Goal: Register for event/course

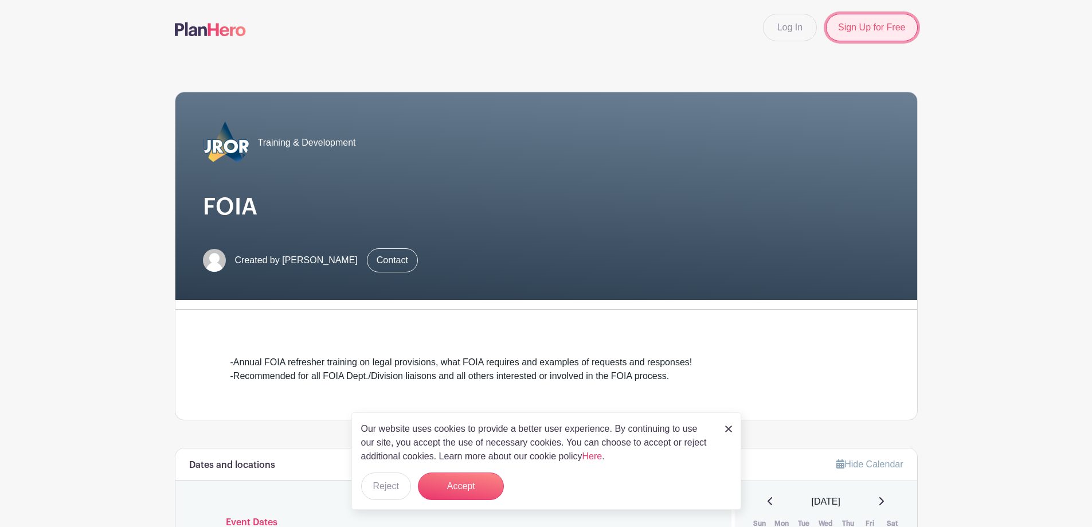
click at [879, 32] on link "Sign Up for Free" at bounding box center [871, 28] width 91 height 28
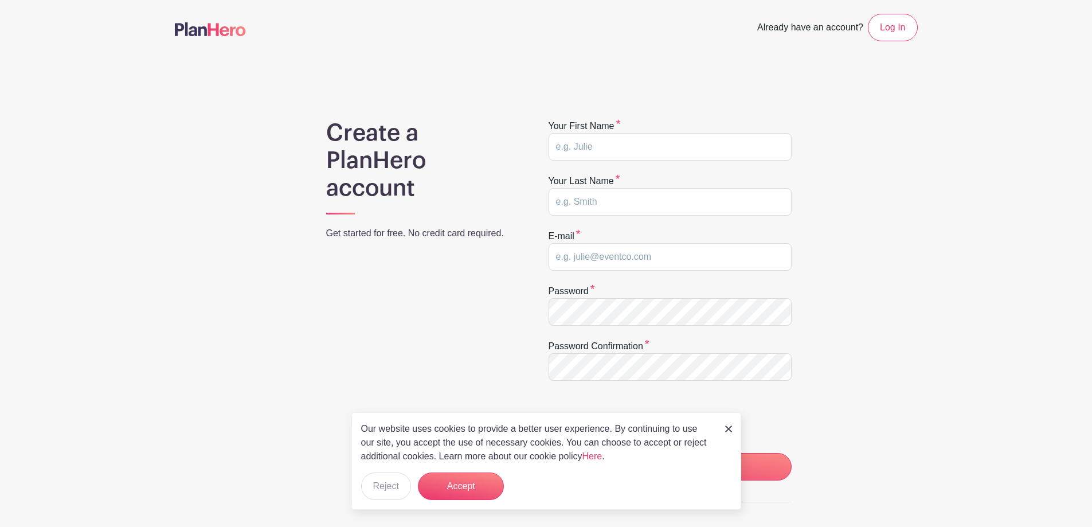
click at [726, 427] on img at bounding box center [728, 428] width 7 height 7
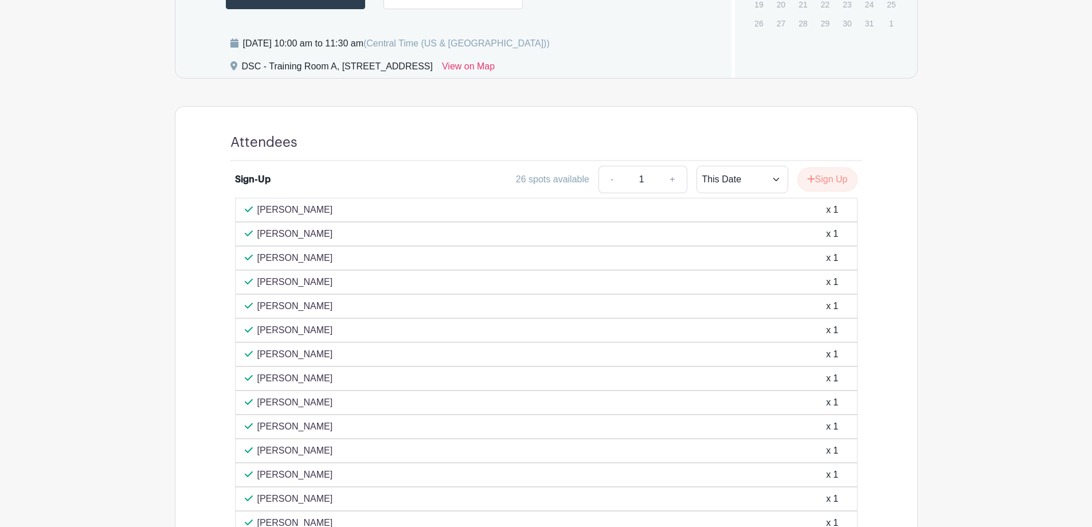
scroll to position [586, 0]
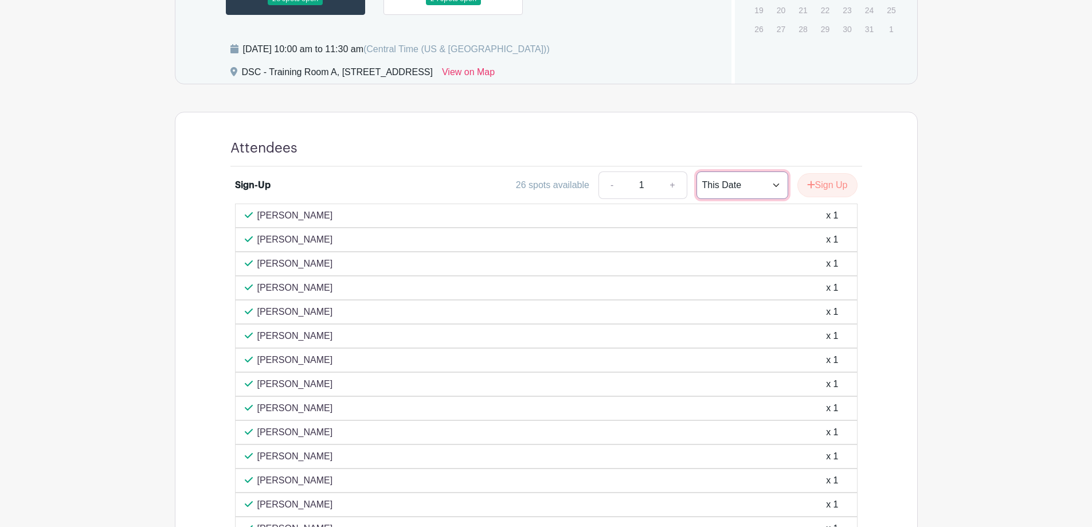
click at [769, 183] on select "This Date Select Dates" at bounding box center [743, 185] width 92 height 28
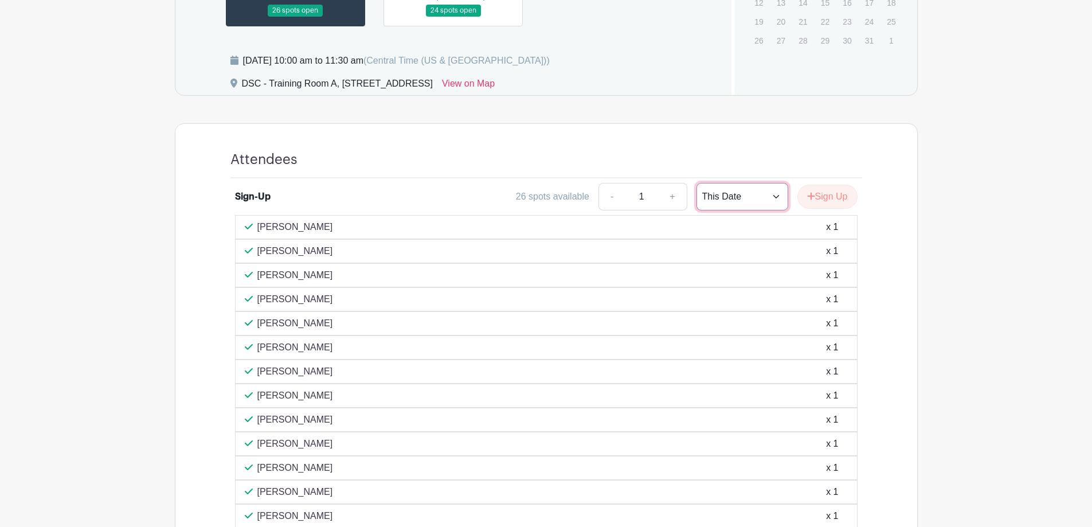
scroll to position [577, 0]
click at [831, 195] on button "Sign Up" at bounding box center [827, 195] width 60 height 24
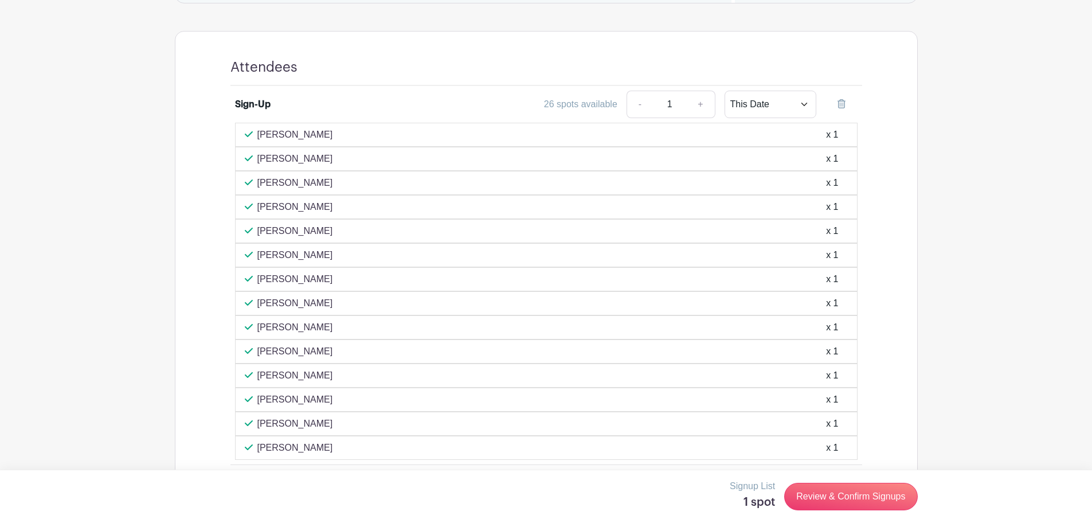
scroll to position [705, 0]
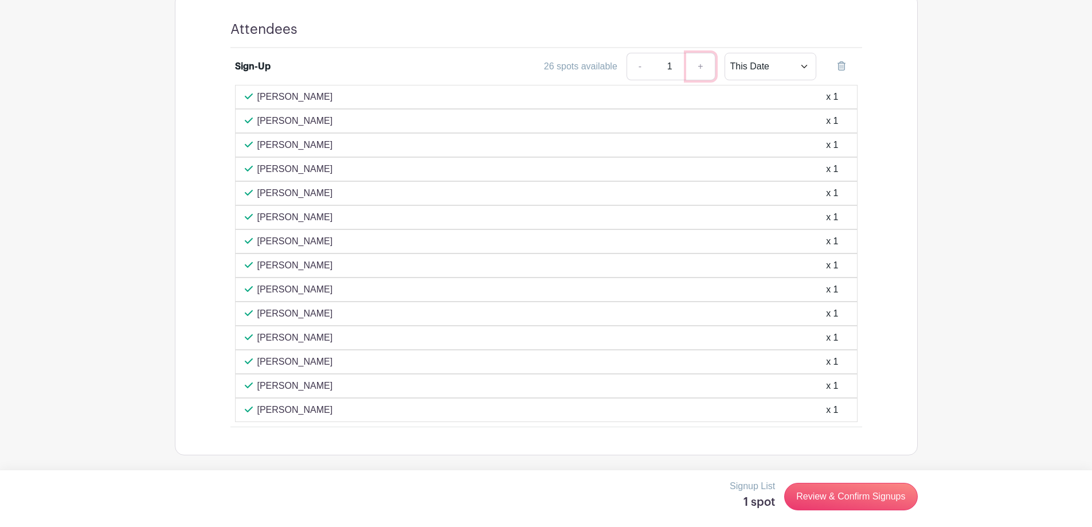
click at [700, 66] on link "+" at bounding box center [700, 67] width 29 height 28
type input "2"
click at [700, 66] on link "+" at bounding box center [700, 67] width 29 height 28
type input "3"
click at [700, 66] on link "+" at bounding box center [700, 67] width 29 height 28
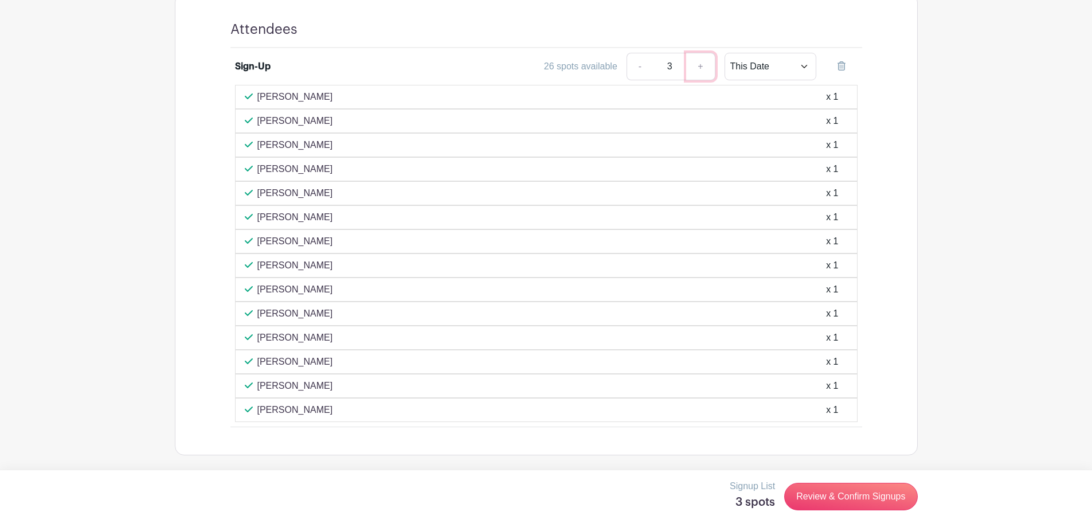
type input "4"
click at [846, 495] on link "Review & Confirm Signups" at bounding box center [850, 497] width 133 height 28
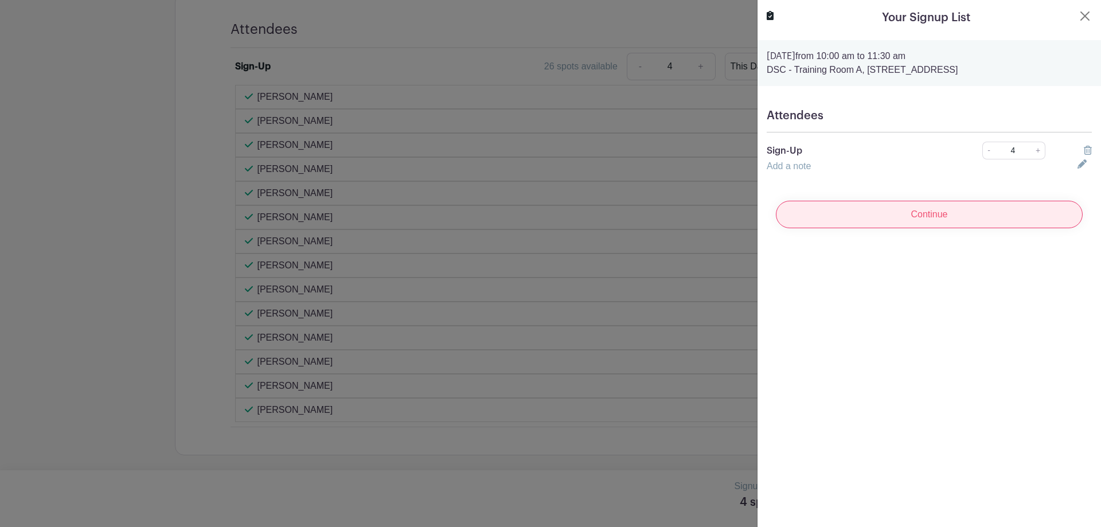
click at [929, 214] on input "Continue" at bounding box center [929, 215] width 307 height 28
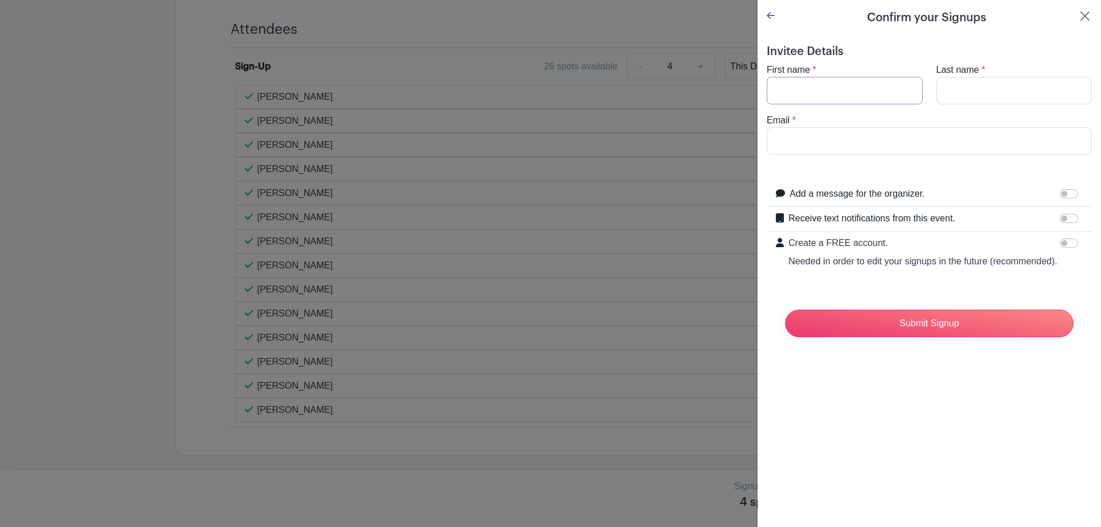
click at [847, 88] on input "First name" at bounding box center [844, 91] width 156 height 28
type input "[PERSON_NAME]"
type input "Doerzaph"
type input "m"
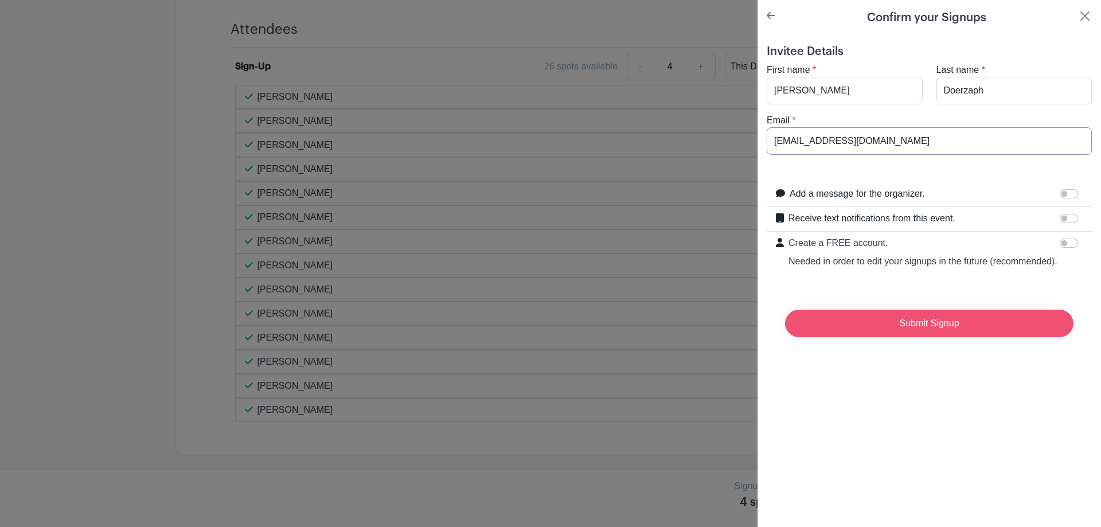
type input "[EMAIL_ADDRESS][DOMAIN_NAME]"
click at [926, 337] on input "Submit Signup" at bounding box center [929, 324] width 288 height 28
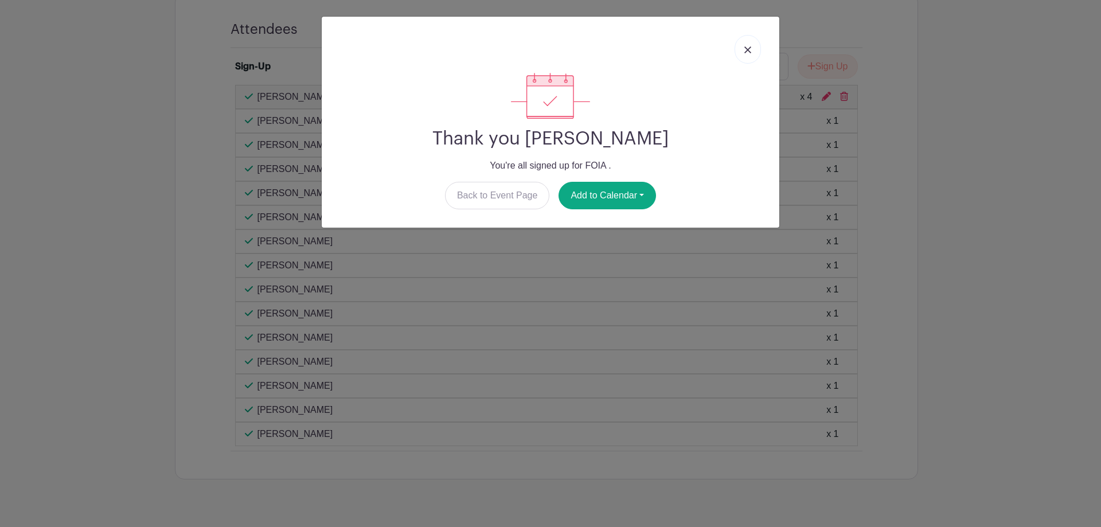
click at [748, 50] on img at bounding box center [747, 49] width 7 height 7
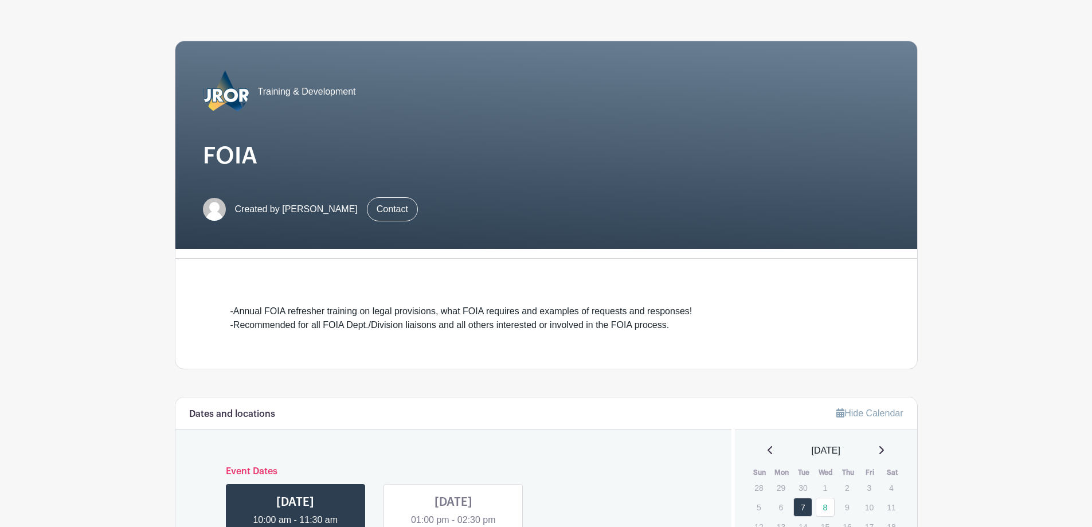
scroll to position [0, 0]
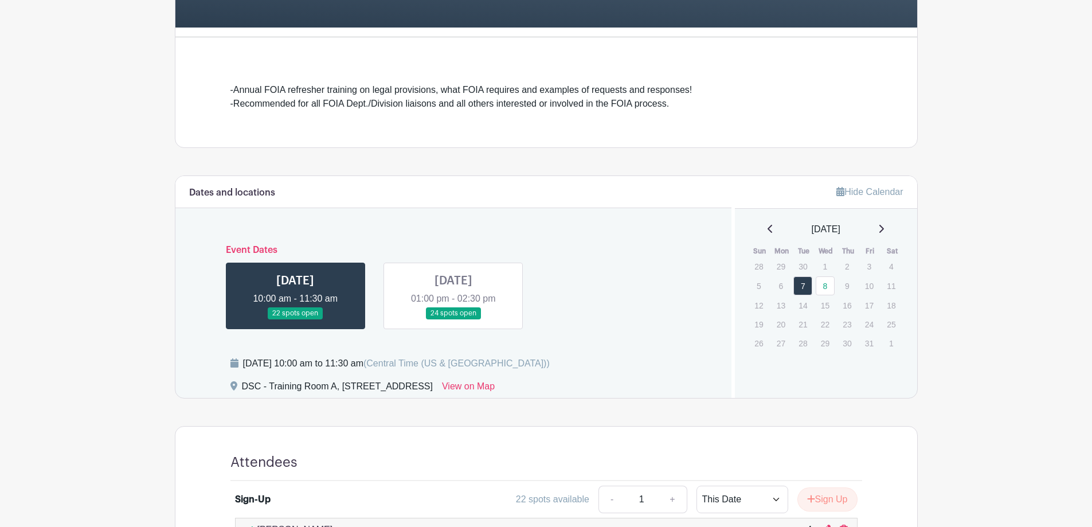
scroll to position [256, 0]
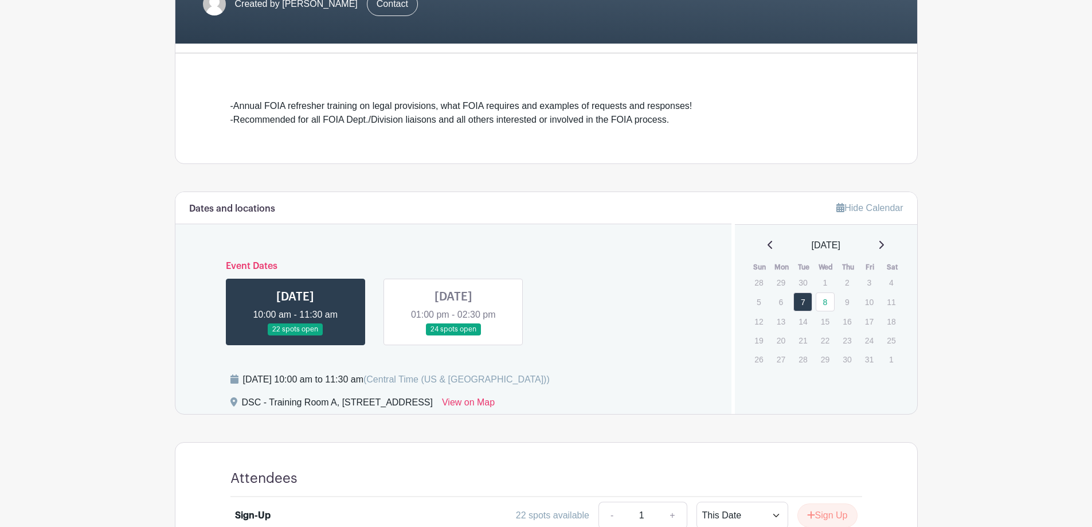
drag, startPoint x: 420, startPoint y: 402, endPoint x: 269, endPoint y: 399, distance: 150.8
click at [269, 399] on div "DSC - Training Room A, [STREET_ADDRESS]" at bounding box center [337, 405] width 191 height 18
copy div "Training Room A, [STREET_ADDRESS]"
